Goal: Find specific page/section: Find specific page/section

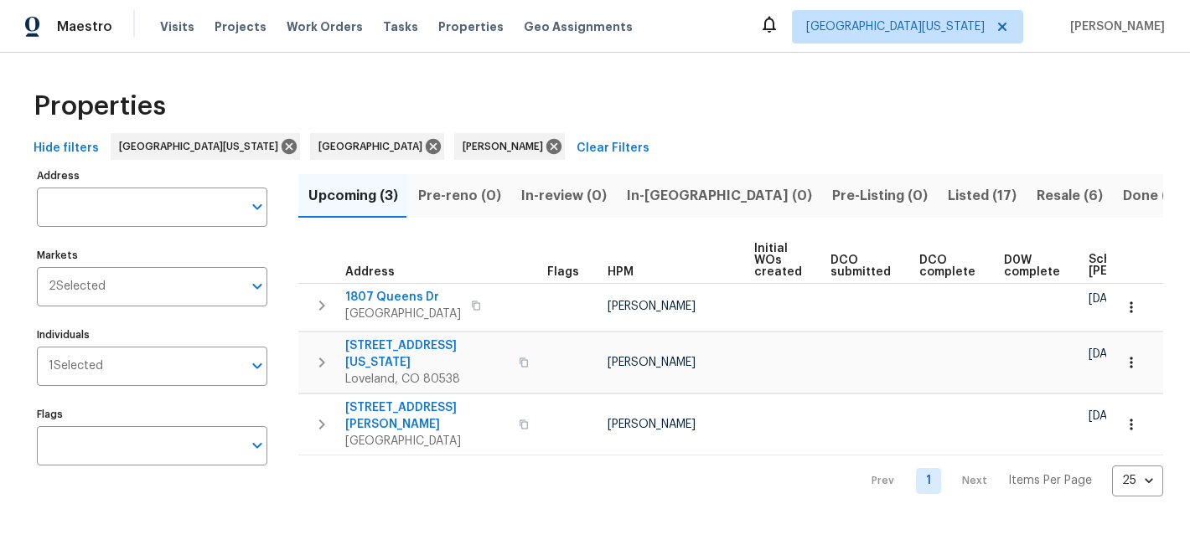
click at [948, 194] on span "Listed (17)" at bounding box center [982, 195] width 69 height 23
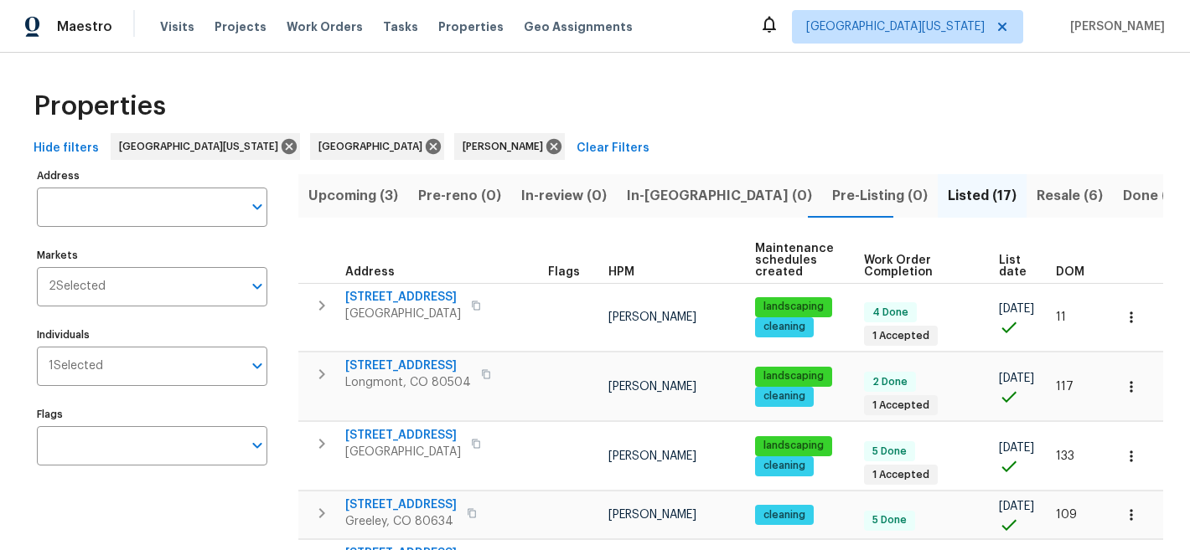
click at [1036, 194] on span "Resale (6)" at bounding box center [1069, 195] width 66 height 23
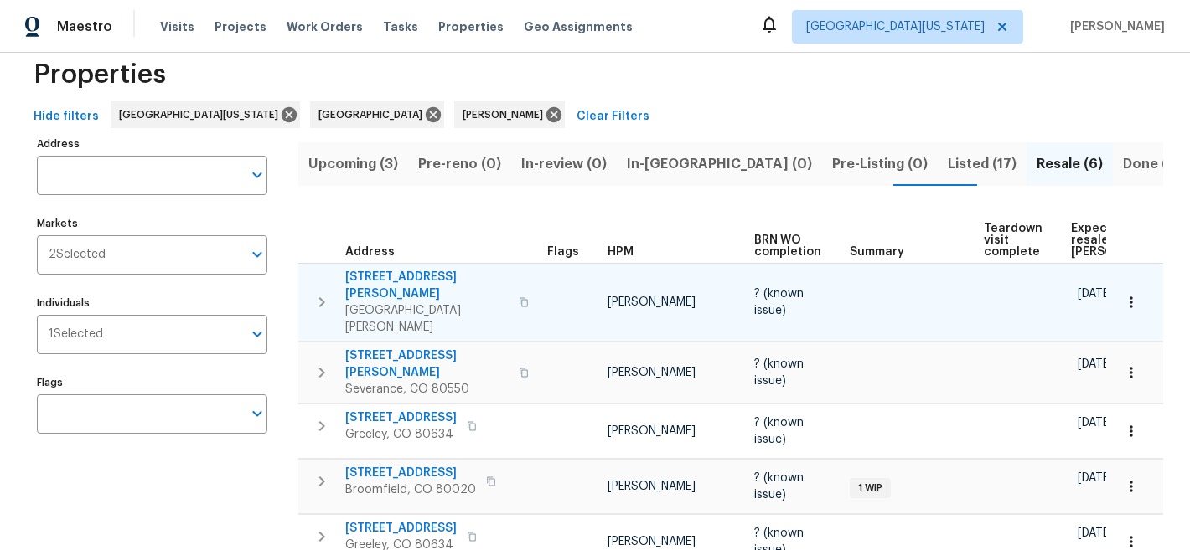
scroll to position [40, 0]
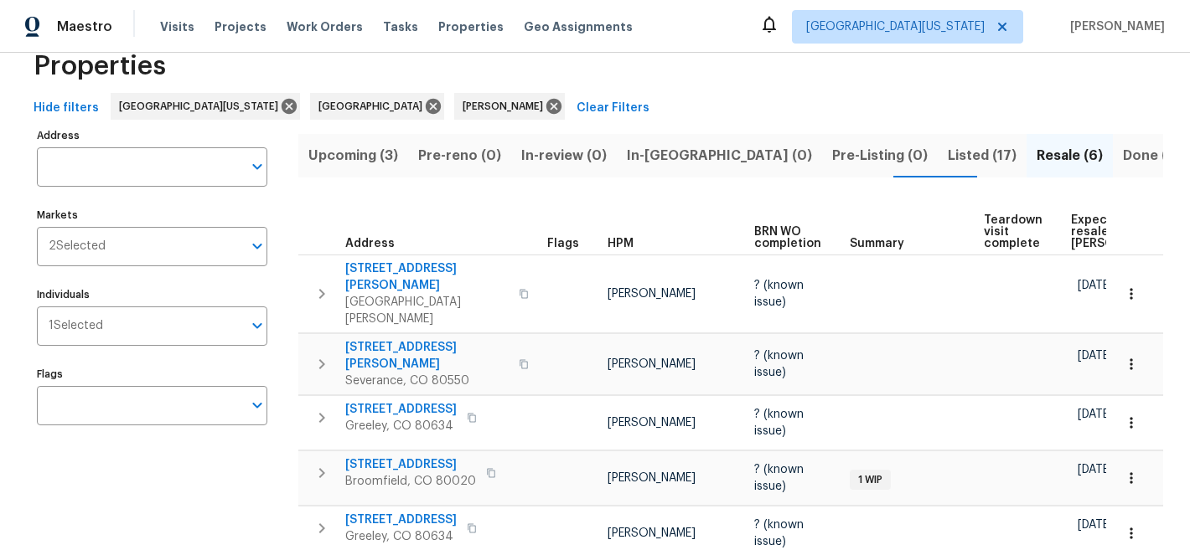
click at [1071, 230] on span "Expected resale [PERSON_NAME]" at bounding box center [1118, 231] width 95 height 35
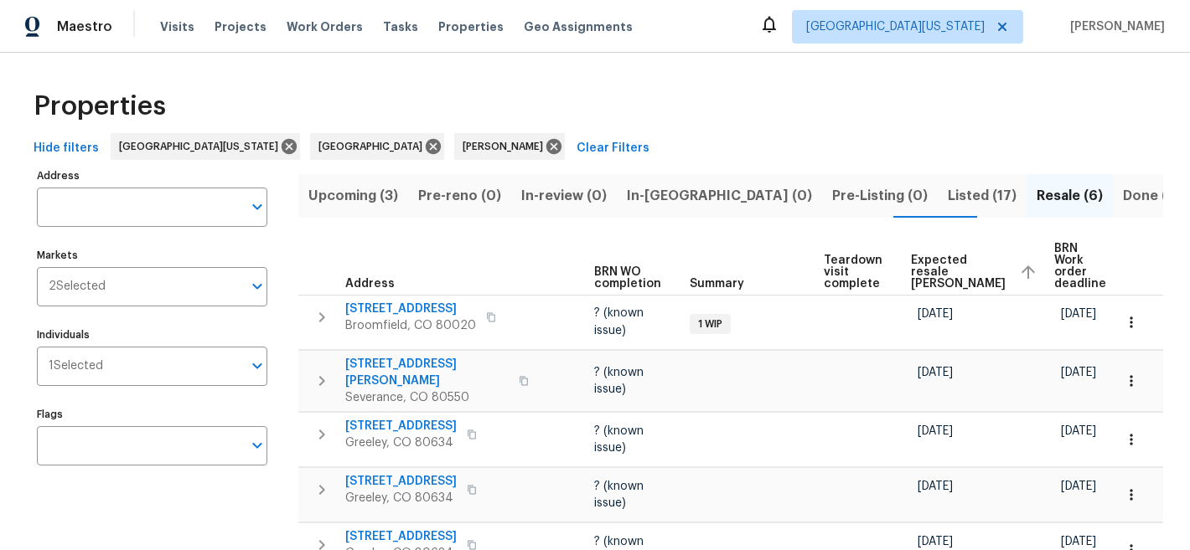
click at [684, 127] on div "Properties" at bounding box center [595, 107] width 1136 height 54
click at [1069, 111] on div "Properties" at bounding box center [595, 107] width 1136 height 54
